Goal: Information Seeking & Learning: Find specific fact

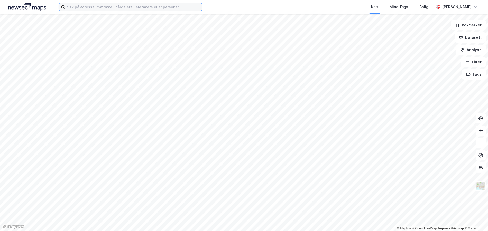
click at [91, 9] on input at bounding box center [133, 7] width 137 height 8
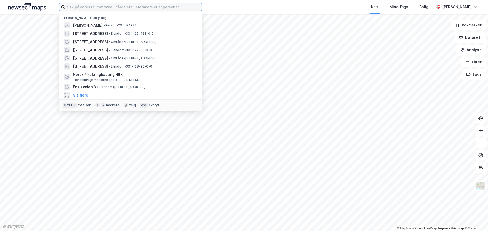
click at [99, 8] on input at bounding box center [133, 7] width 137 height 8
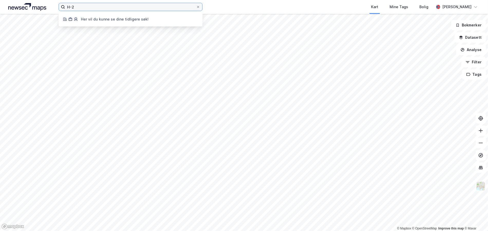
click at [68, 8] on input "H-2" at bounding box center [130, 7] width 131 height 8
paste input "Eiendom"
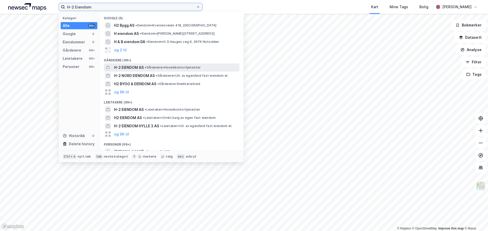
type input "H-2 Eiendom"
click at [156, 68] on span "• Gårdeiere • Hovedkontortjenester" at bounding box center [173, 68] width 56 height 4
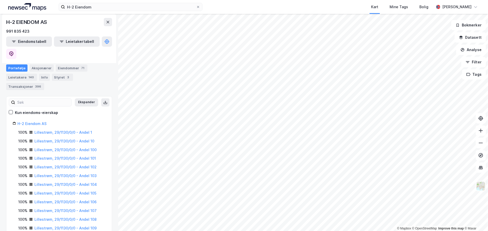
scroll to position [25, 0]
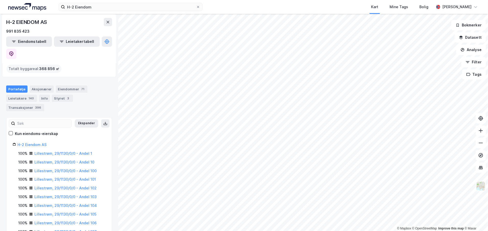
click at [32, 152] on icon at bounding box center [31, 154] width 4 height 4
click at [38, 151] on link "Lillestrøm, 29/1130/0/0 - Andel 1" at bounding box center [63, 153] width 58 height 4
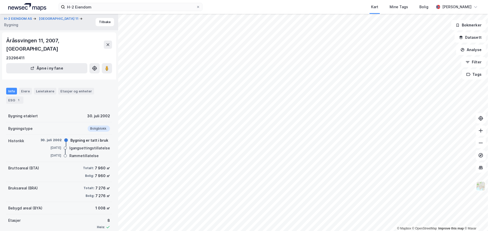
scroll to position [19, 0]
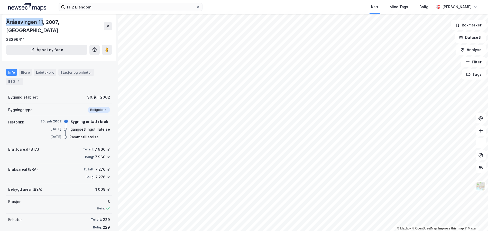
drag, startPoint x: 42, startPoint y: 21, endPoint x: 6, endPoint y: 21, distance: 36.8
click at [3, 21] on div "[GEOGRAPHIC_DATA] 11, 2007, [GEOGRAPHIC_DATA] 23296411 Åpne i ny fane" at bounding box center [59, 37] width 114 height 47
copy div "[GEOGRAPHIC_DATA] 11"
